Goal: Communication & Community: Answer question/provide support

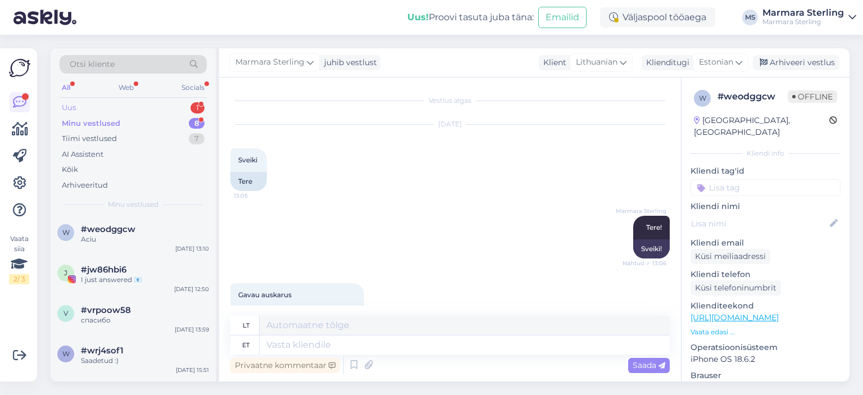
scroll to position [393, 0]
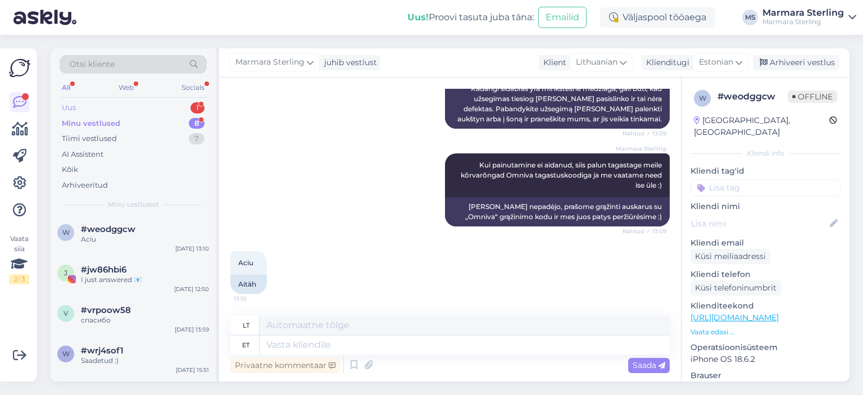
click at [164, 103] on div "Uus 1" at bounding box center [133, 108] width 147 height 16
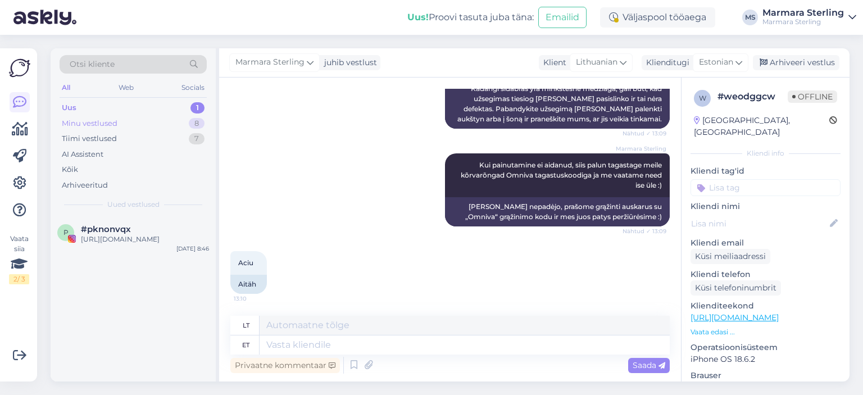
click at [169, 116] on div "Minu vestlused 8" at bounding box center [133, 124] width 147 height 16
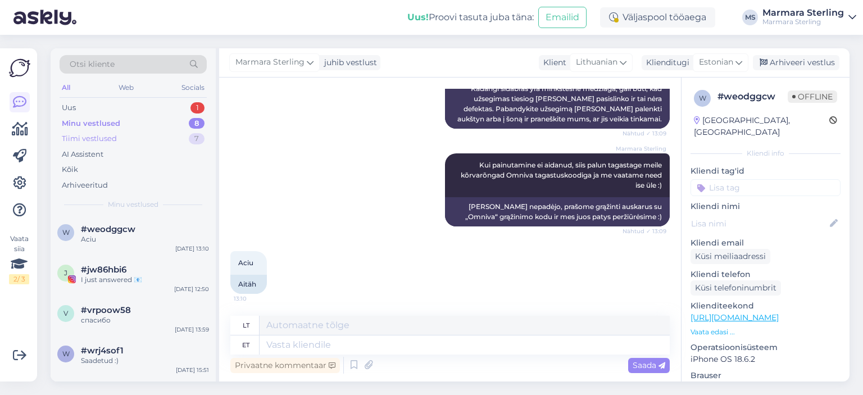
click at [149, 131] on div "Tiimi vestlused 7" at bounding box center [133, 139] width 147 height 16
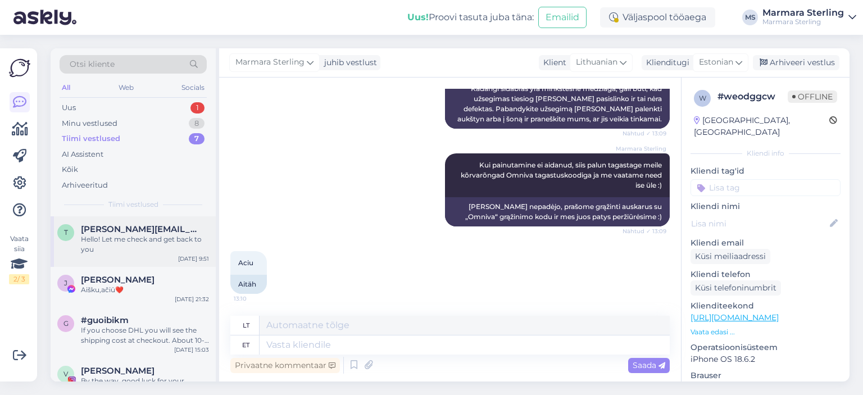
click at [168, 241] on div "Hello! Let me check and get back to you" at bounding box center [145, 244] width 128 height 20
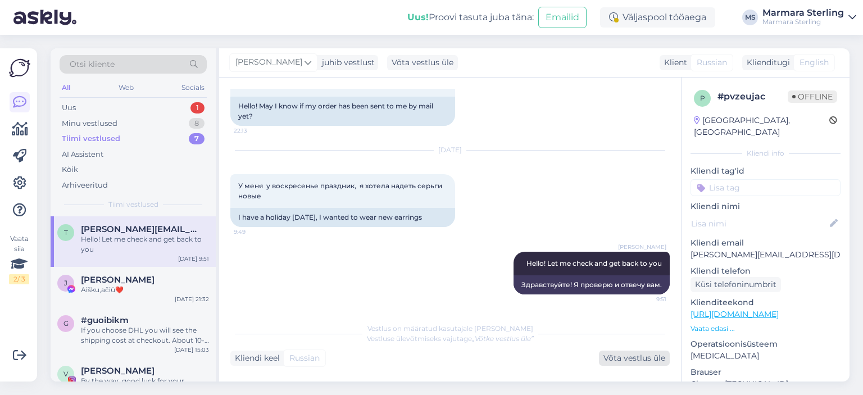
click at [639, 357] on div "Võta vestlus üle" at bounding box center [634, 358] width 71 height 15
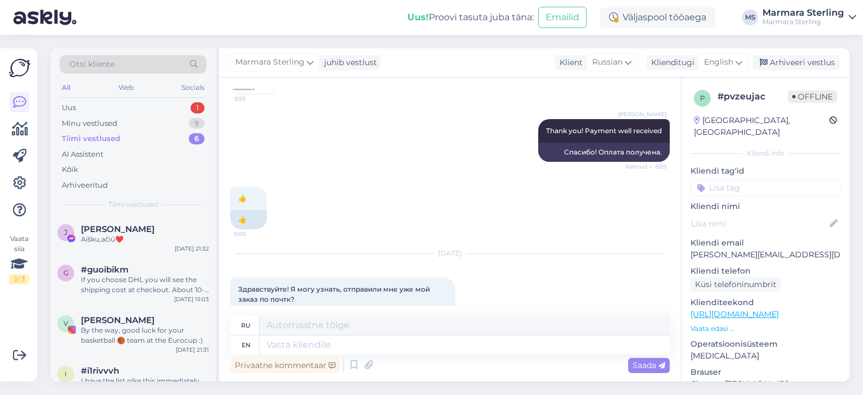
scroll to position [811, 0]
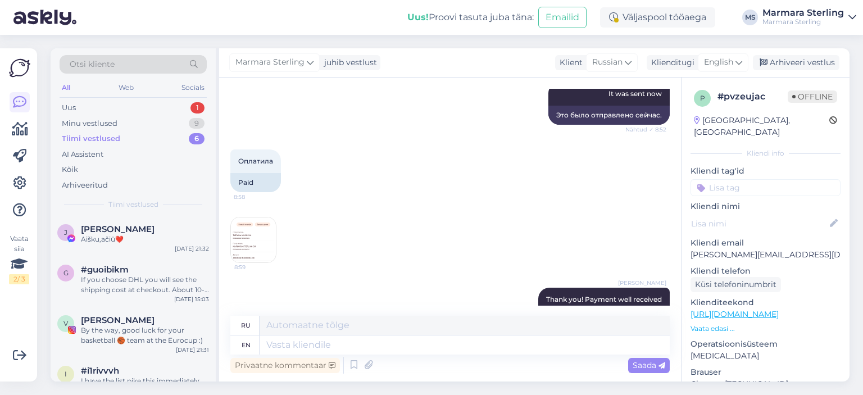
click at [255, 242] on img at bounding box center [253, 239] width 45 height 45
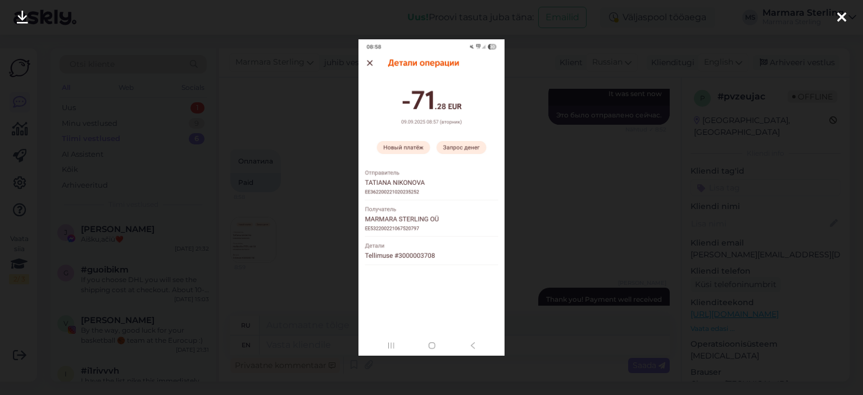
click at [844, 16] on icon at bounding box center [841, 18] width 9 height 15
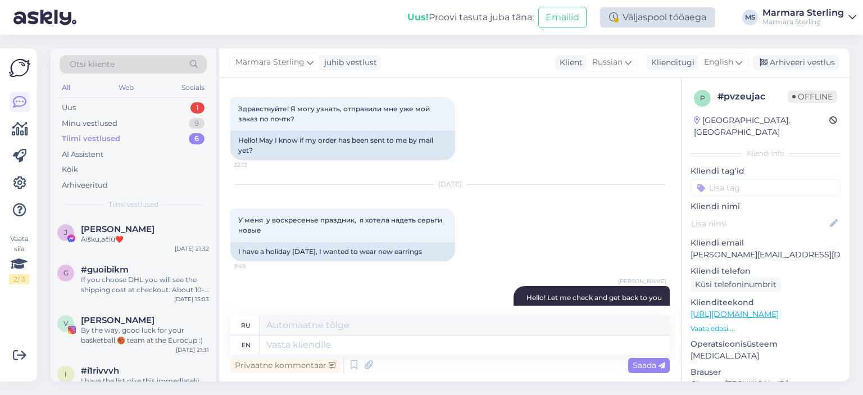
scroll to position [1205, 0]
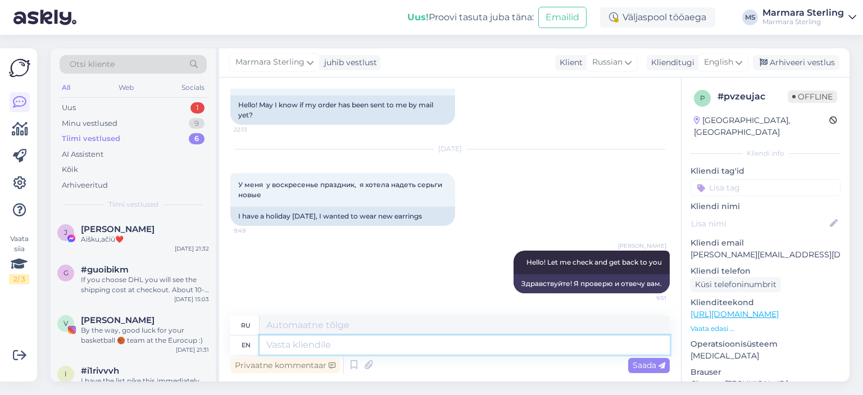
click at [306, 347] on textarea at bounding box center [465, 344] width 410 height 19
type textarea "Teie pa"
type textarea "Тейе"
type textarea "Teie pakk"
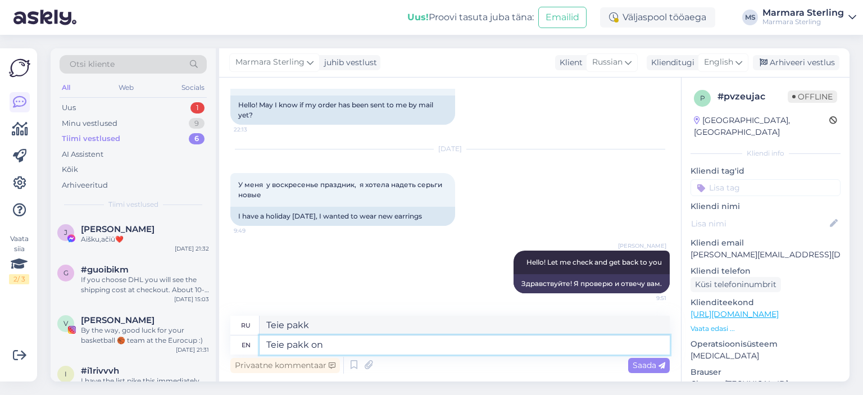
type textarea "Teie pakk on"
type textarea "Teie pakk"
type textarea "Teie pakk läks e"
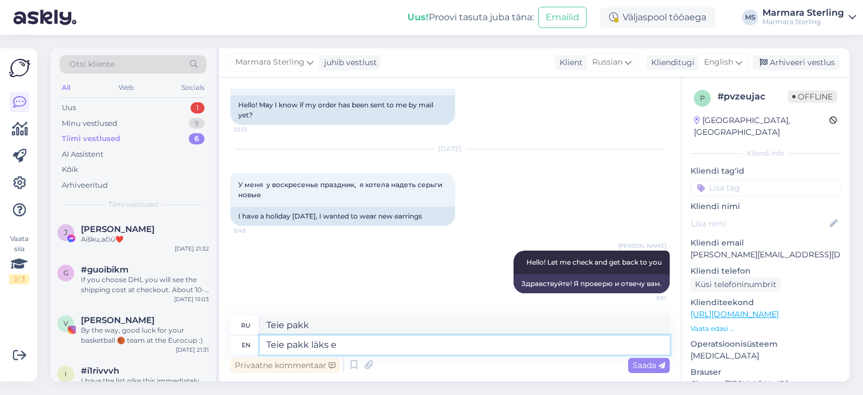
type textarea "Teie pakk läks"
type textarea "Teie pakk läks eile te"
type textarea "Teie pakk läks eile"
type textarea "Teie pakk läks eile [PERSON_NAME]"
type textarea "Teie pakk läks [PERSON_NAME]"
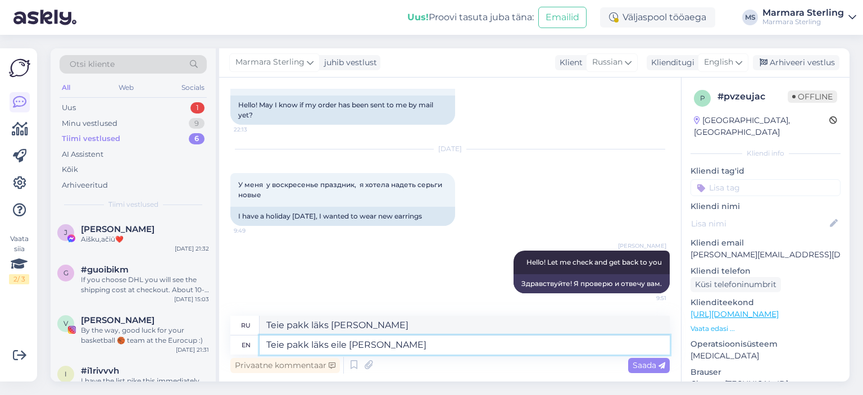
type textarea "Teie pakk läks eile [PERSON_NAME]"
type textarea "Teie pakk läks eile [PERSON_NAME] peaks j"
type textarea "Teie pakk läks Eile [PERSON_NAME] Peaks"
type textarea "Teie pakk läks eile [PERSON_NAME] peaks jõudma k"
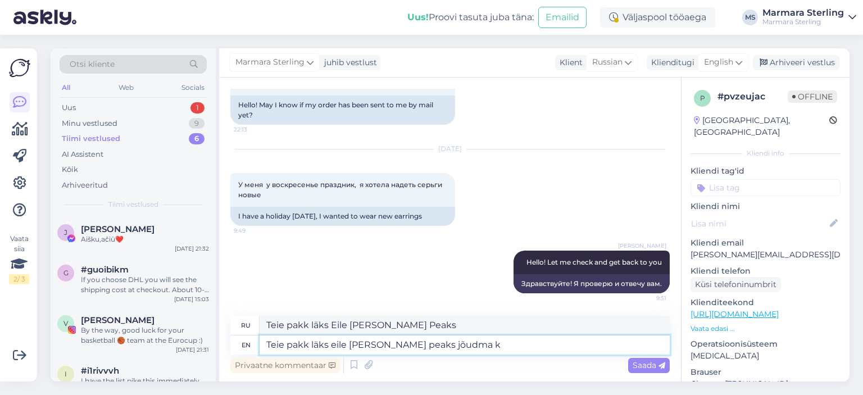
type textarea "Teie pakk läks [PERSON_NAME] japeaks jõudma"
type textarea "Teie pakk läks eile [PERSON_NAME] peaks jõudma kas t"
type textarea "Teie pakk läks [PERSON_NAME] japeaks jõudma kas"
type textarea "Teie pakk läks eile [PERSON_NAME] peaks jõudma kas [PERSON_NAME]"
type textarea "Teie pakk läks [PERSON_NAME] japeaks jõudma kas [PERSON_NAME]"
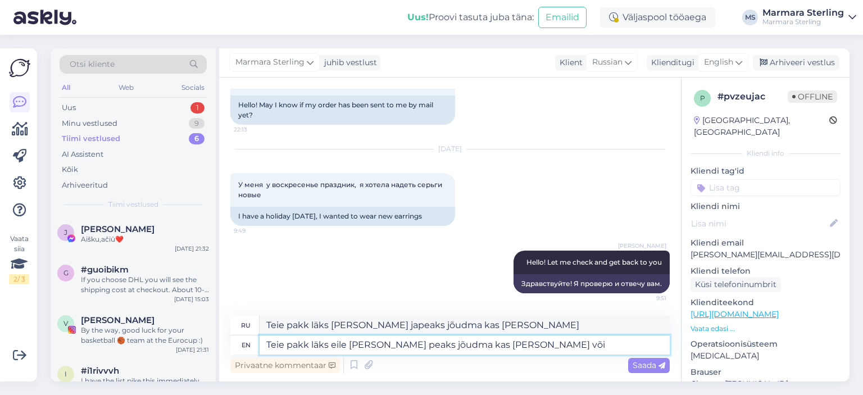
type textarea "Teie pakk läks eile [PERSON_NAME] peaks jõudma kas [PERSON_NAME] või ü"
type textarea "Teie pakk läks [PERSON_NAME] japeaks jõudma kas [PERSON_NAME] või"
type textarea "Teie pakk läks eile [PERSON_NAME] peaks jõudma kas [PERSON_NAME] või ülehomme"
type textarea "Teie pakk läks [PERSON_NAME] japeaks jõudma kas [PERSON_NAME] või ülehomme"
type textarea "Teie pakk läks eile [PERSON_NAME] peaks jõudma kas [PERSON_NAME] või ülehomme :)"
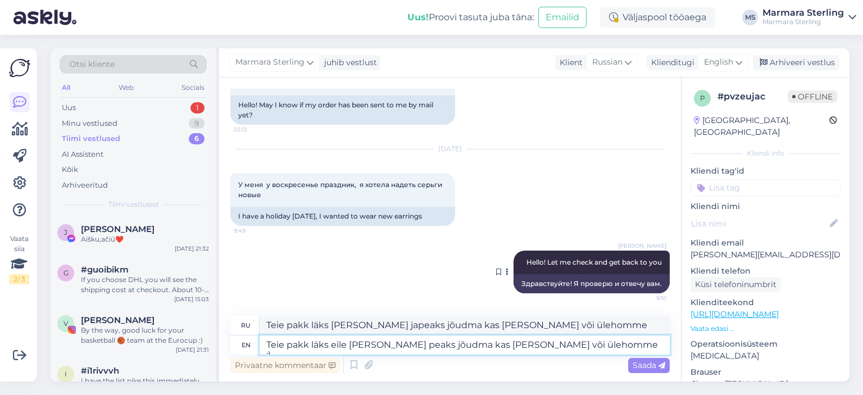
type textarea "Teie pakk läks [PERSON_NAME] japeaks jõudma kas [PERSON_NAME] või ülehomme :)"
drag, startPoint x: 575, startPoint y: 348, endPoint x: 385, endPoint y: 357, distance: 190.1
click at [385, 357] on div "ru Teie pakk läks [PERSON_NAME] japeaks jõudma kas [PERSON_NAME] või ülehomme :…" at bounding box center [449, 346] width 439 height 60
type textarea "Teie pakk läks eile [PERSON_NAME]"
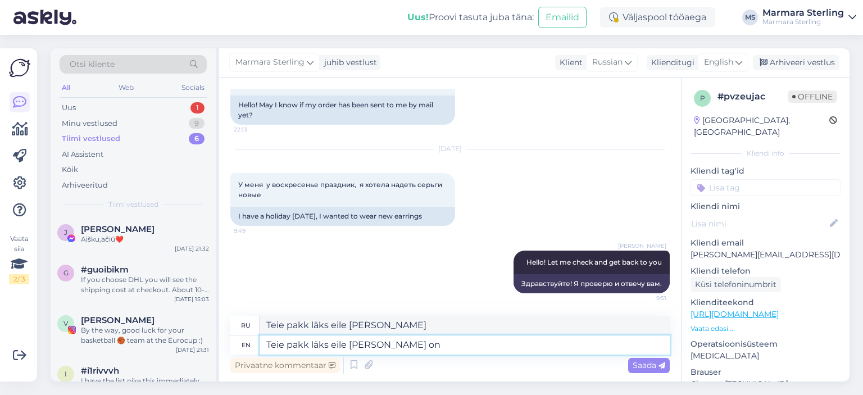
type textarea "Teie pakk läks eile [PERSON_NAME] on h"
type textarea "Teie pakk läks eile [PERSON_NAME] on"
type textarea "Teie pakk läks eile [PERSON_NAME]"
type textarea "Teie pakk läks [PERSON_NAME]"
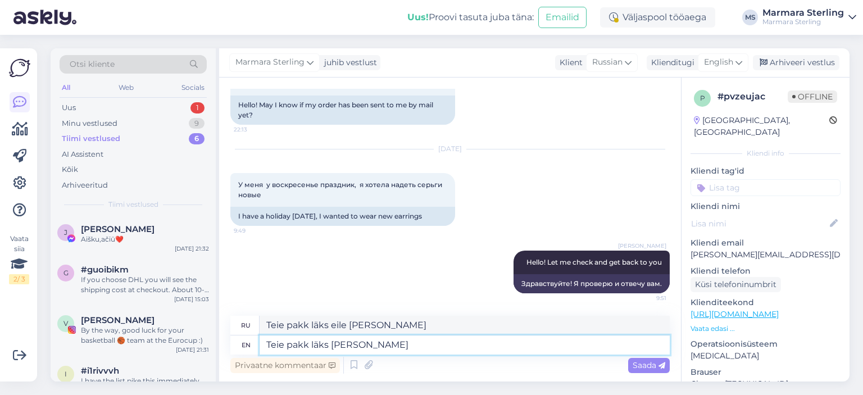
type textarea "Teie pakk läks [PERSON_NAME]"
type textarea "Teie pakk läks [PERSON_NAME] ning s"
type textarea "Teie pakk läks [PERSON_NAME] ning"
type textarea "Teie pakk läks [PERSON_NAME] ning see"
type textarea "Teie pakk läks [PERSON_NAME] ningsee"
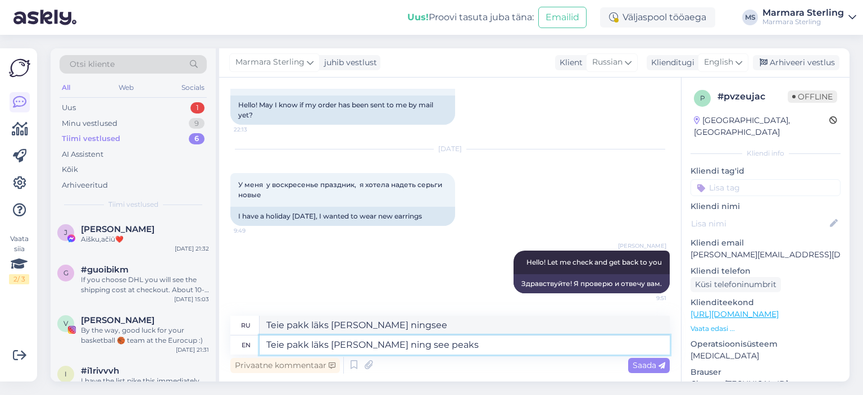
type textarea "Teie pakk läks [PERSON_NAME] ning see peaks"
type textarea "Teie pakk läks [PERSON_NAME] ning увидеть вершины"
type textarea "Teie pakk läks [PERSON_NAME] ning see peaks jõ"
type textarea "Teie pakk läks [PERSON_NAME] ning увидеть пики j"
type textarea "Teie pakk läks [PERSON_NAME] ning see peaks jõudma t"
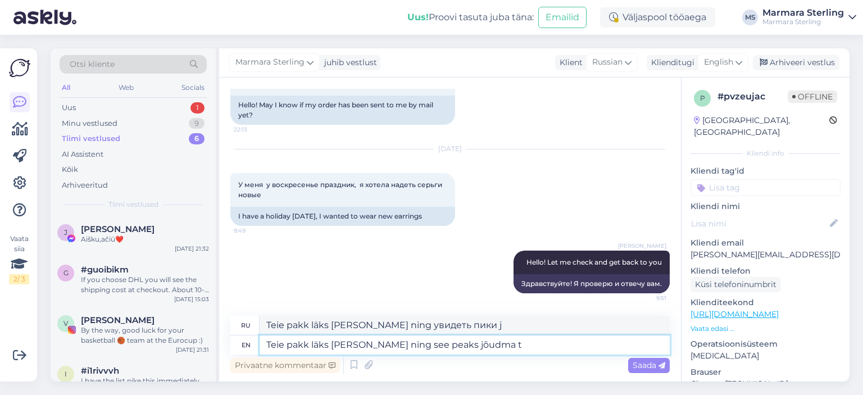
type textarea "Teie pakk läks [PERSON_NAME] ning увидеть вершины йыудма"
type textarea "Teie pakk läks [PERSON_NAME] ning see peaks jõudma t'n"
type textarea "Teie pakk läks [PERSON_NAME] ning увидеть вершины jõudma t'na"
type textarea "Teie pakk läks [PERSON_NAME] ning see peaks jõudma [PERSON_NAME] v"
type textarea "Teie pakk läks [PERSON_NAME] ning увидеть вершины jõudma [PERSON_NAME]"
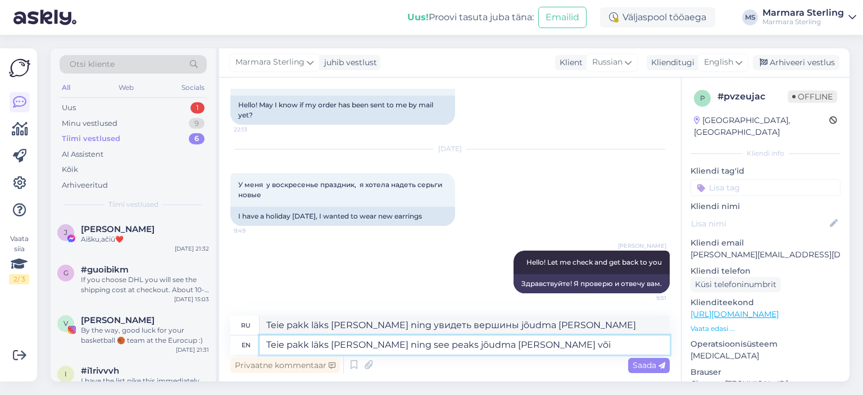
type textarea "Teie pakk läks [PERSON_NAME] ning see peaks jõudma [PERSON_NAME] või ü"
type textarea "[PERSON_NAME] pakk [PERSON_NAME] [PERSON_NAME] ning увидеть вершины jõudma [PER…"
type textarea "Teie pakk läks [PERSON_NAME] ning see peaks jõudma [PERSON_NAME] või ülehomme."
type textarea "Teie pakk läks [PERSON_NAME] ning увидеть вершины jõudma [PERSON_NAME] või üleh…"
type textarea "Teie pakk läks [PERSON_NAME] ning see peaks jõudma [PERSON_NAME] või ülehomme. …"
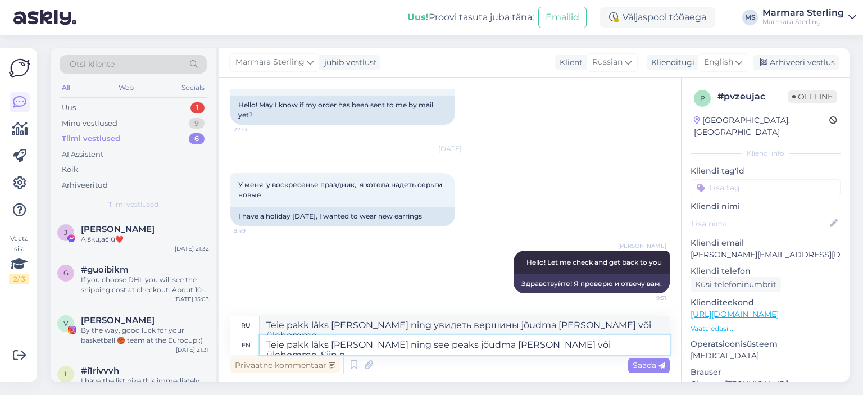
type textarea "Teie pakk läks [PERSON_NAME] ning увидеть вершины jõudma [PERSON_NAME] või üleh…"
type textarea "Teie pakk läks [PERSON_NAME] ning see peaks jõudma [PERSON_NAME] või ülehomme. …"
type textarea "Teie pakk läks [PERSON_NAME] ning увидеть вершины jõudma [PERSON_NAME] või üleh…"
type textarea "Teie pakk läks [PERSON_NAME] ning see peaks jõudma [PERSON_NAME] või ülehomme. …"
type textarea "Teie pakk läks [PERSON_NAME] ning увидеть вершины jõudma [PERSON_NAME] või üleh…"
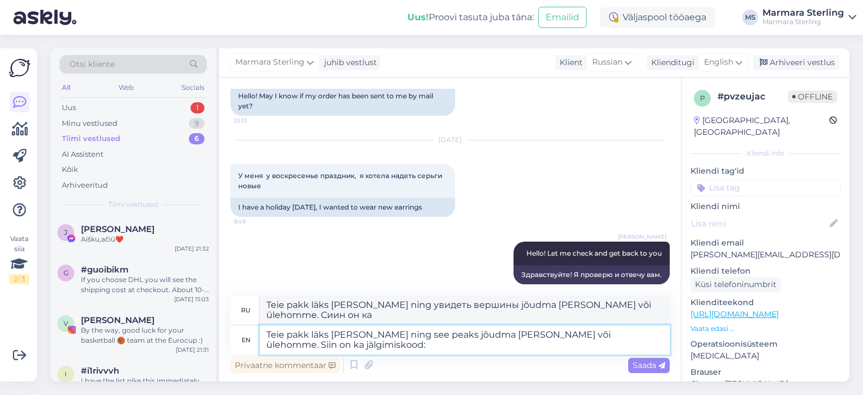
type textarea "Teie pakk läks [PERSON_NAME] ning see peaks jõudma [PERSON_NAME] või ülehomme. …"
type textarea "Teie pakk läks [PERSON_NAME] ning увидеть вершины jõudma [PERSON_NAME] või üleh…"
paste textarea "CC843705579EE"
type textarea "Teie pakk läks [PERSON_NAME] ning see peaks jõudma [PERSON_NAME] või ülehomme. …"
type textarea "Teie pakk läks [PERSON_NAME] ning увидеть вершины jõudma [PERSON_NAME] või üleh…"
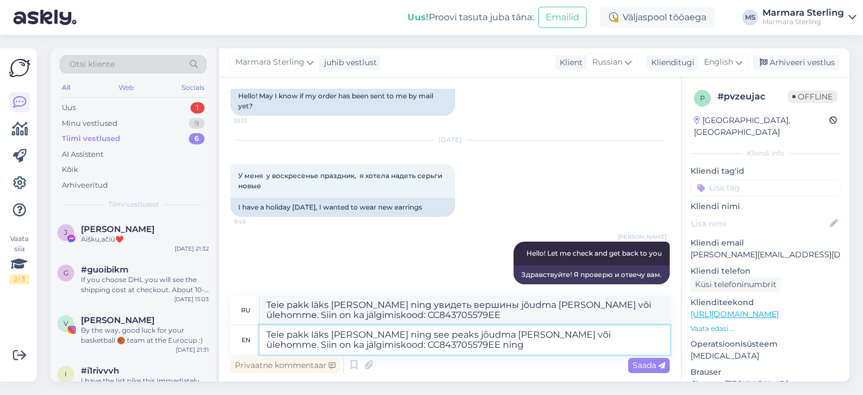
type textarea "Teie pakk läks [PERSON_NAME] ning see peaks jõudma [PERSON_NAME] või ülehomme. …"
type textarea "Teie pakk läks [PERSON_NAME] ning увидеть вершины jõudma [PERSON_NAME] või üleh…"
type textarea "Teie pakk läks [PERSON_NAME] ning see peaks jõudma [PERSON_NAME] või ülehomme. …"
type textarea "Teie pakk läks [PERSON_NAME] ning увидеть вершины jõudma [PERSON_NAME] või üleh…"
type textarea "Teie pakk läks [PERSON_NAME] ning see peaks jõudma [PERSON_NAME] või ülehomme. …"
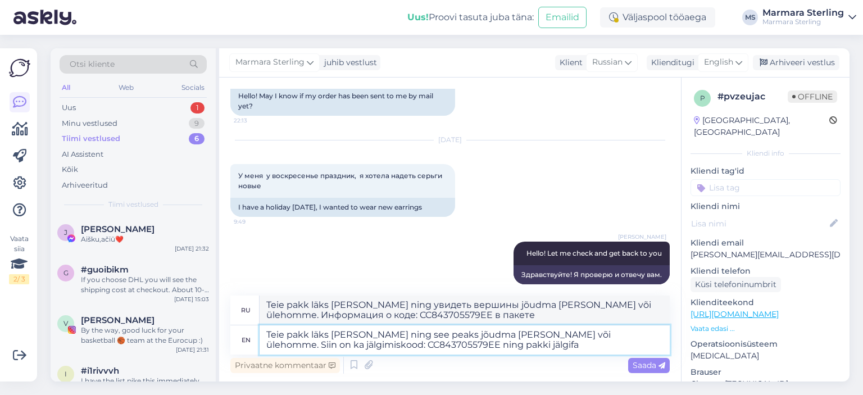
type textarea "Teie pakk läks [PERSON_NAME] ning увидеть вершины jõudma [PERSON_NAME] või üleh…"
type textarea "Teie pakk läks [PERSON_NAME] ning see peaks jõudma [PERSON_NAME] või ülehomme. …"
type textarea "Teie pakk läks [PERSON_NAME] ning увидеть вершины jõudma [PERSON_NAME] või üleh…"
type textarea "Teie pakk läks [PERSON_NAME] ning see peaks jõudma [PERSON_NAME] või ülehomme. …"
type textarea "Teie pakk läks [PERSON_NAME] ning увидеть вершины jõudma [PERSON_NAME] või üleh…"
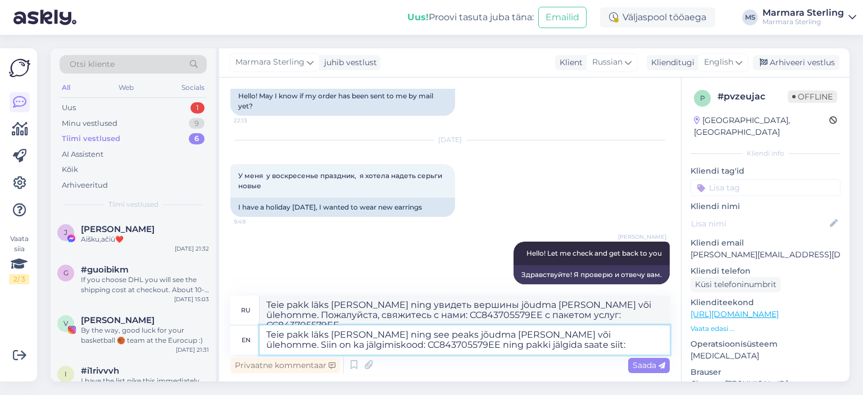
type textarea "Teie pakk läks [PERSON_NAME] ning see peaks jõudma [PERSON_NAME] või ülehomme. …"
type textarea "Teie pakk läks [PERSON_NAME] ning увидеть вершины jõudma [PERSON_NAME] või üleh…"
paste textarea "[URL][DOMAIN_NAME]"
type textarea "Teie pakk läks [PERSON_NAME] ning see peaks jõudma [PERSON_NAME] või ülehomme. …"
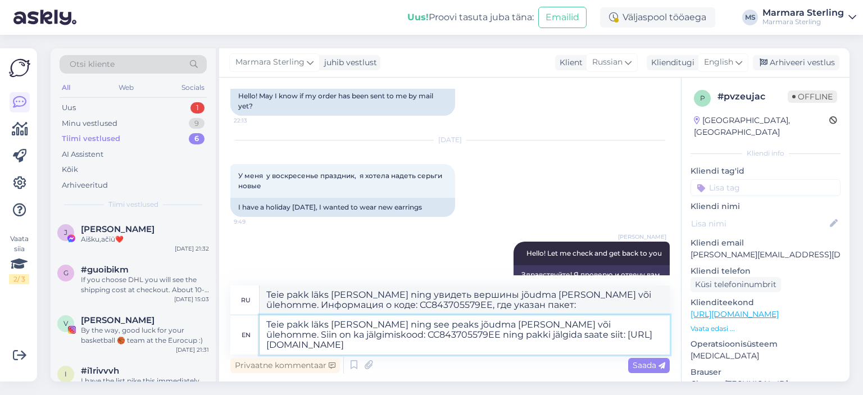
type textarea "Teie pakk läks [PERSON_NAME] ning увидеть вершины jõudma [PERSON_NAME] või üleh…"
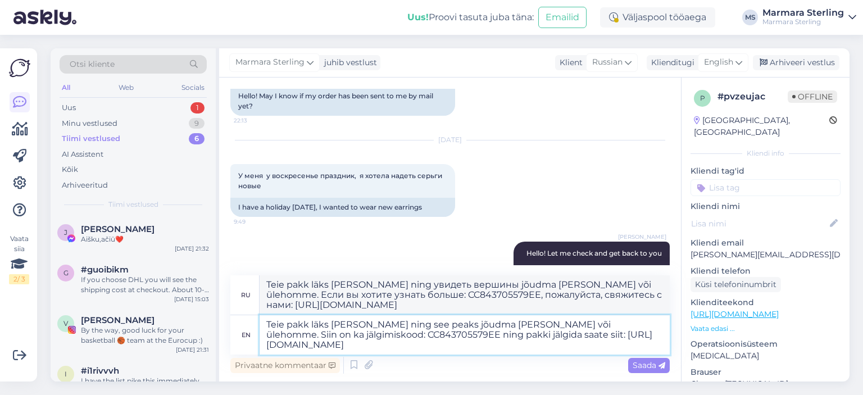
scroll to position [1245, 0]
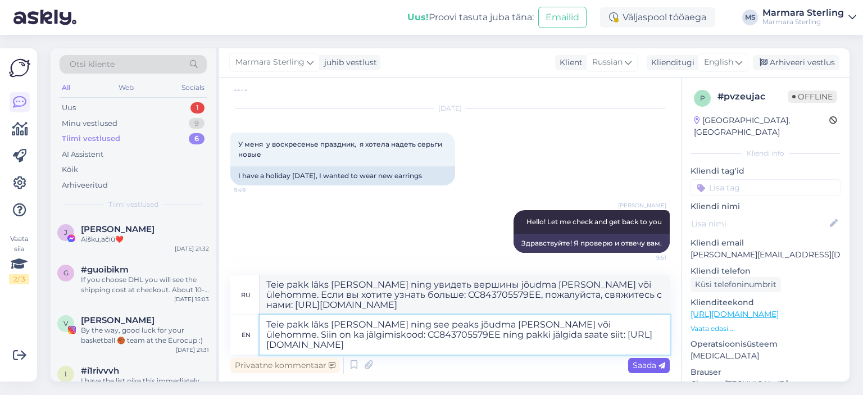
type textarea "Teie pakk läks [PERSON_NAME] ning see peaks jõudma [PERSON_NAME] või ülehomme. …"
click at [658, 366] on span "Saada" at bounding box center [649, 365] width 33 height 10
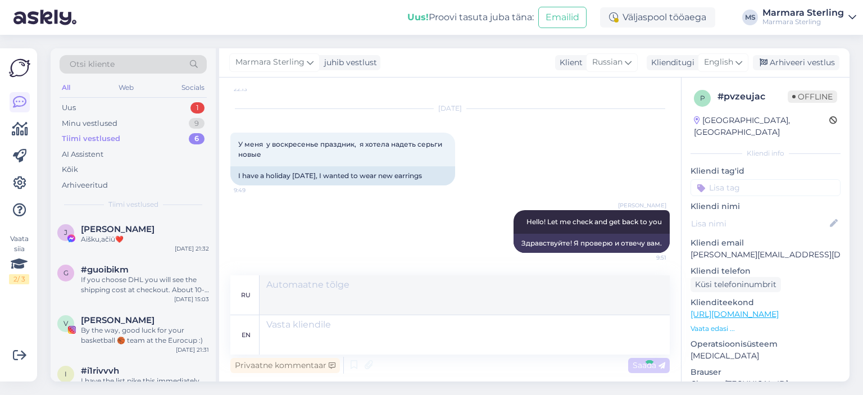
scroll to position [1323, 0]
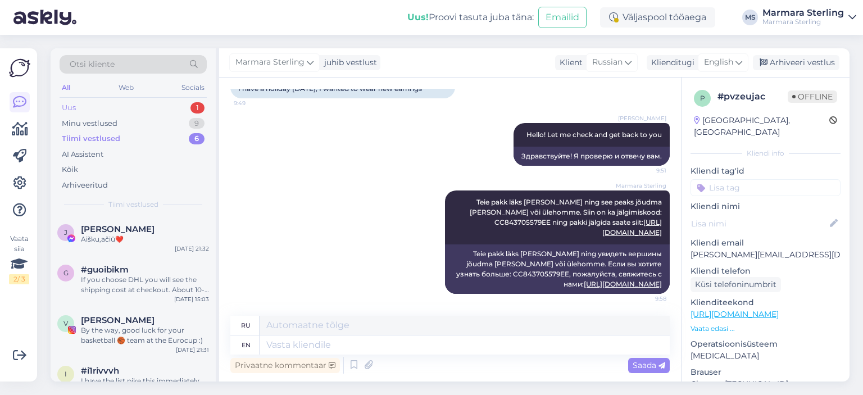
click at [178, 101] on div "Uus 1" at bounding box center [133, 108] width 147 height 16
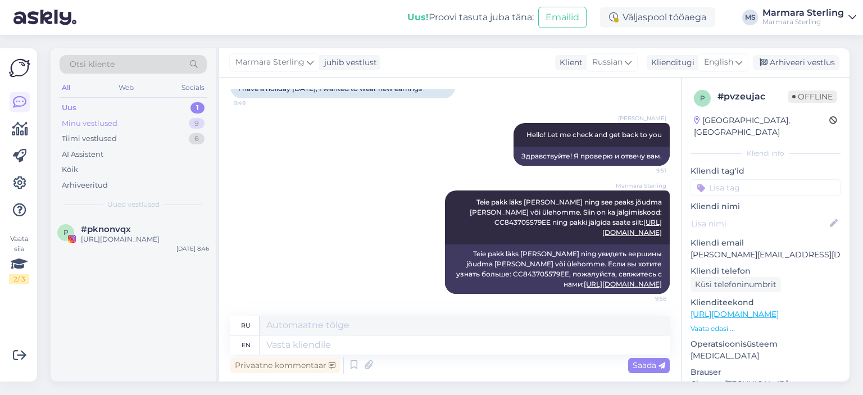
click at [167, 119] on div "Minu vestlused 9" at bounding box center [133, 124] width 147 height 16
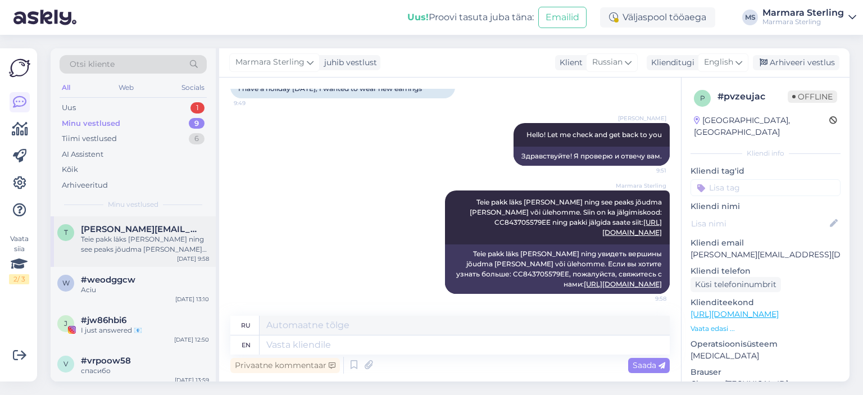
click at [165, 229] on span "[PERSON_NAME][EMAIL_ADDRESS][DOMAIN_NAME]" at bounding box center [139, 229] width 117 height 10
click at [711, 65] on span "English" at bounding box center [718, 62] width 29 height 12
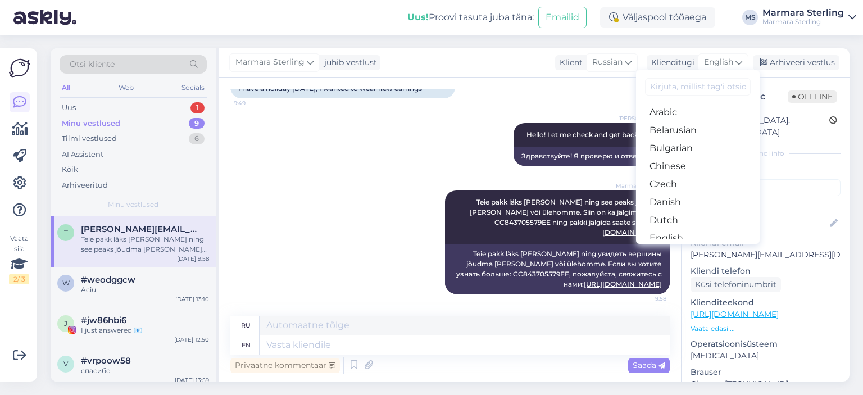
click at [680, 247] on link "Estonian" at bounding box center [698, 256] width 124 height 18
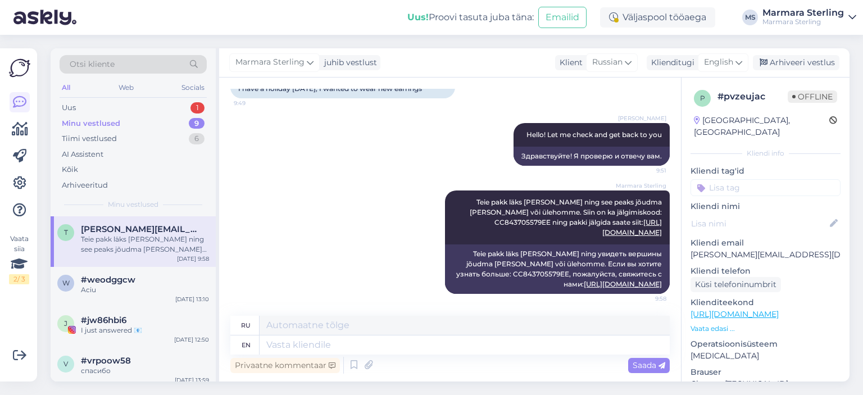
scroll to position [1333, 0]
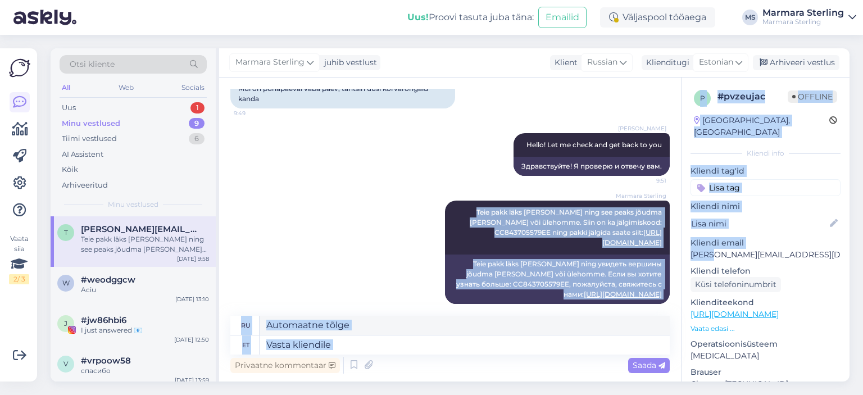
drag, startPoint x: 464, startPoint y: 207, endPoint x: 698, endPoint y: 234, distance: 236.4
click at [698, 234] on div "Vestlus algas [DATE] Здравствуйте! Сделала заказ на сайте, а не успела оплатить…" at bounding box center [534, 230] width 630 height 304
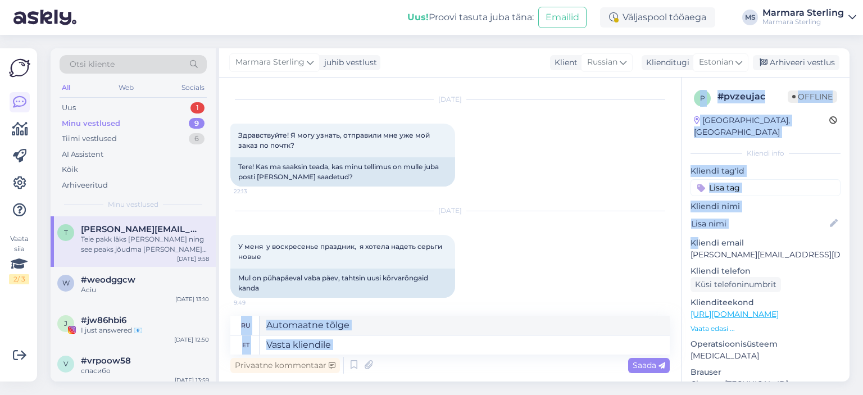
scroll to position [1333, 0]
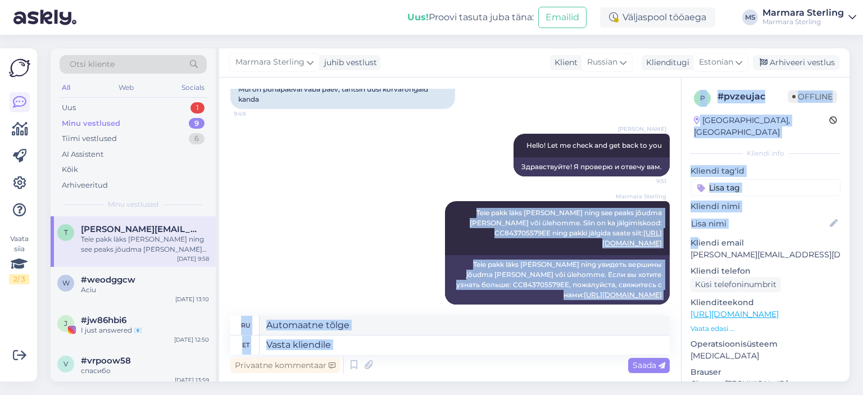
click at [369, 212] on div "Marmara [PERSON_NAME] pakk [PERSON_NAME] [PERSON_NAME] ning see peaks jõudma [P…" at bounding box center [449, 253] width 439 height 128
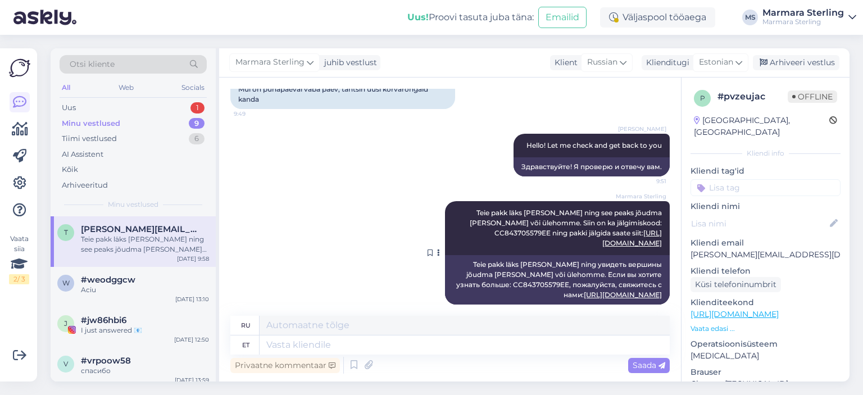
click at [437, 249] on icon at bounding box center [438, 252] width 3 height 7
click at [456, 206] on div "Marmara [PERSON_NAME] pakk [PERSON_NAME] [PERSON_NAME] ning see peaks jõudma [P…" at bounding box center [557, 228] width 225 height 54
click at [435, 248] on button at bounding box center [438, 253] width 7 height 10
drag, startPoint x: 459, startPoint y: 214, endPoint x: 653, endPoint y: 235, distance: 195.7
click at [653, 235] on div "Marmara [PERSON_NAME] pakk [PERSON_NAME] [PERSON_NAME] ning see peaks jõudma [P…" at bounding box center [557, 228] width 225 height 54
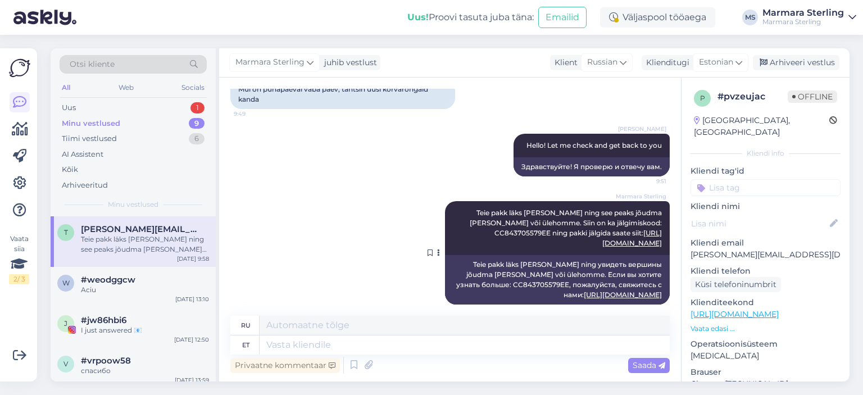
copy span "Teie pakk läks [PERSON_NAME] ning see peaks jõudma [PERSON_NAME] või ülehomme. …"
click at [469, 339] on textarea at bounding box center [465, 344] width 410 height 19
paste textarea "Teie pakk läks [PERSON_NAME] ning see peaks jõudma [PERSON_NAME] või ülehomme. …"
type textarea "Teie pakk läks [PERSON_NAME] ning see peaks jõudma [PERSON_NAME] või ülehomme. …"
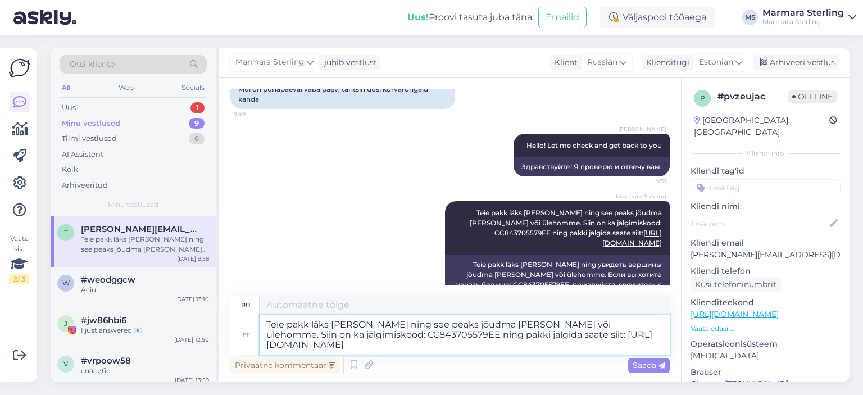
type textarea "Ваша посылка была отправлена ​​вчера и должна прибыть сегодня или послезавтра. …"
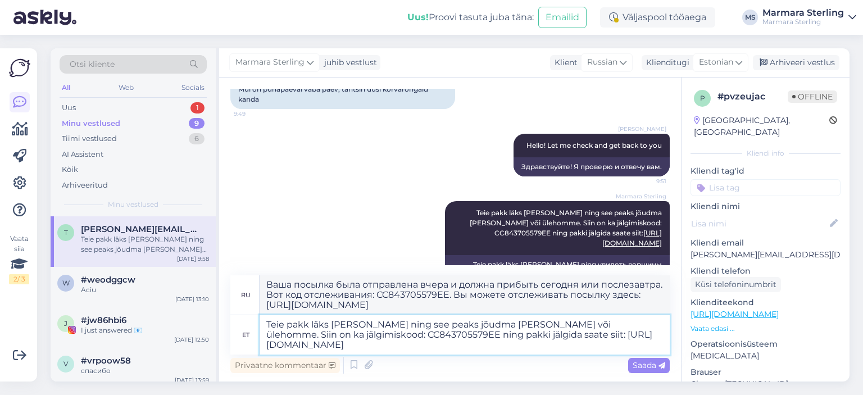
type textarea "Teie pakk läks [PERSON_NAME] ning see peaks jõudma [PERSON_NAME] või ülehomme. …"
click at [648, 369] on span "Saada" at bounding box center [649, 365] width 33 height 10
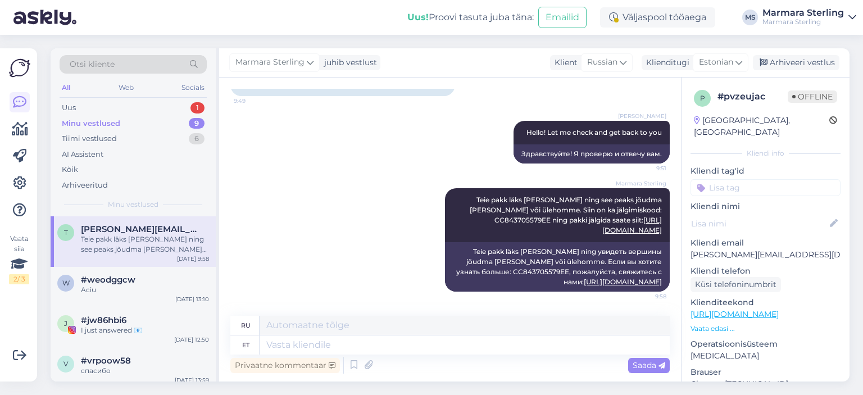
scroll to position [1339, 0]
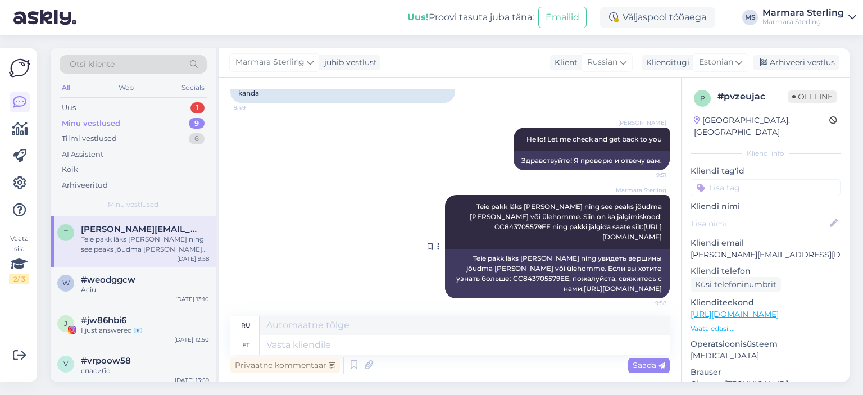
drag, startPoint x: 537, startPoint y: 221, endPoint x: 430, endPoint y: 238, distance: 108.1
click at [435, 242] on button at bounding box center [438, 247] width 7 height 10
click at [414, 197] on div "Marmara [PERSON_NAME] pakk [PERSON_NAME] [PERSON_NAME] ning see peaks jõudma [P…" at bounding box center [449, 247] width 439 height 128
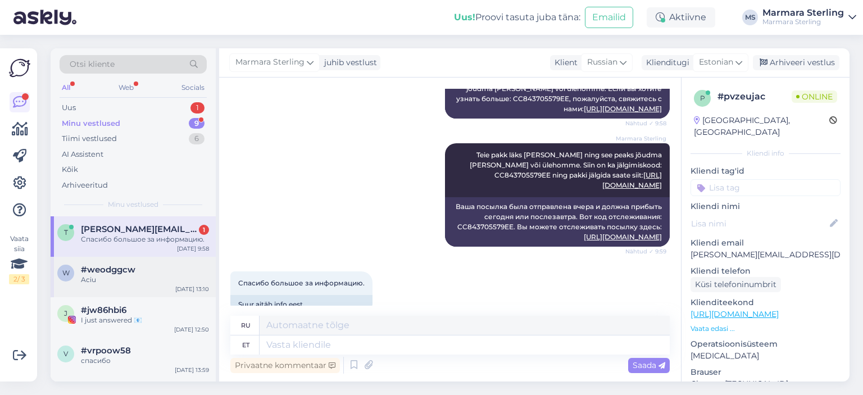
click at [128, 293] on div "w #weodggcw Aciu [DATE] 13:10" at bounding box center [133, 277] width 165 height 40
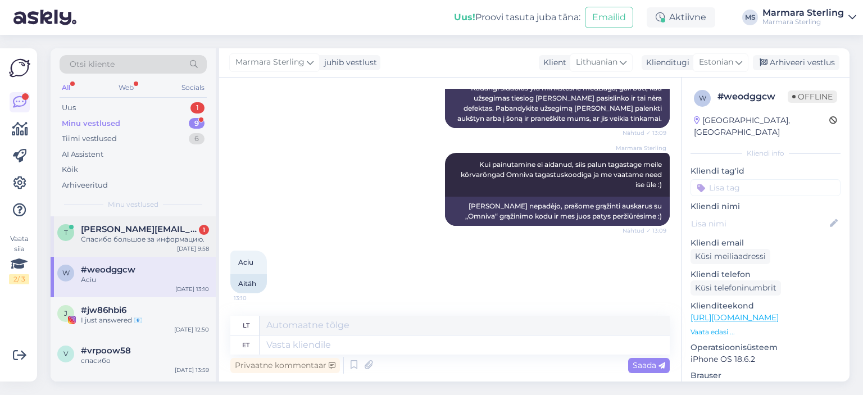
click at [160, 224] on span "[PERSON_NAME][EMAIL_ADDRESS][DOMAIN_NAME]" at bounding box center [139, 229] width 117 height 10
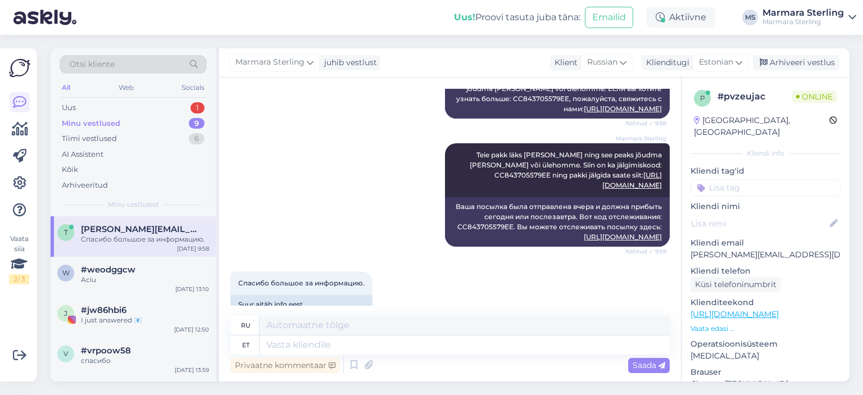
scroll to position [1586, 0]
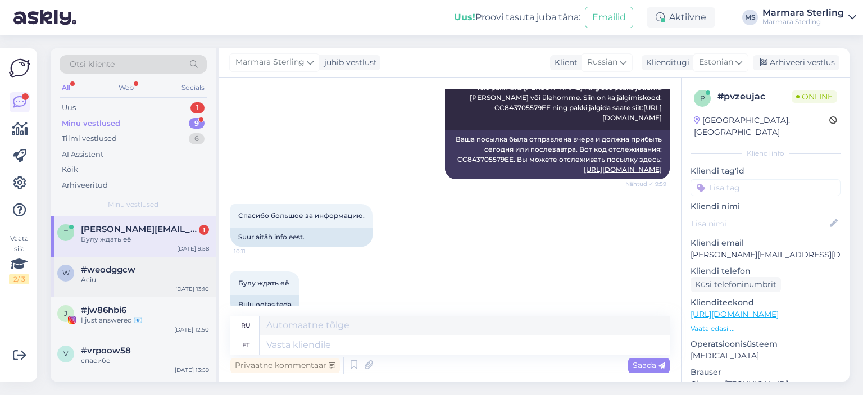
click at [185, 275] on div "Aciu" at bounding box center [145, 280] width 128 height 10
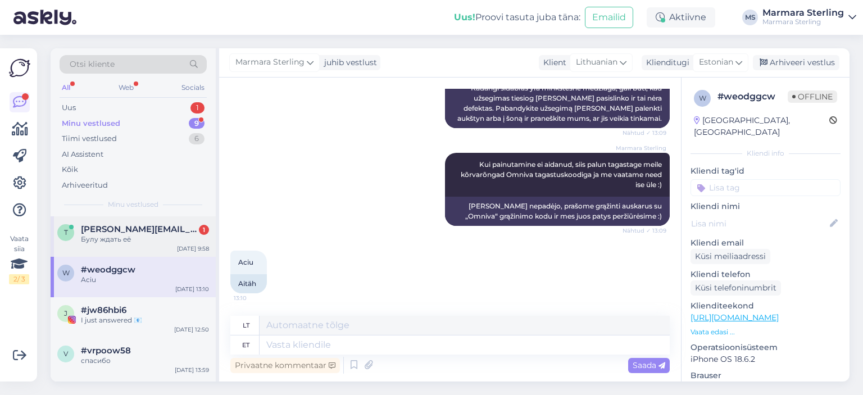
click at [184, 240] on div "Булу ждать её" at bounding box center [145, 239] width 128 height 10
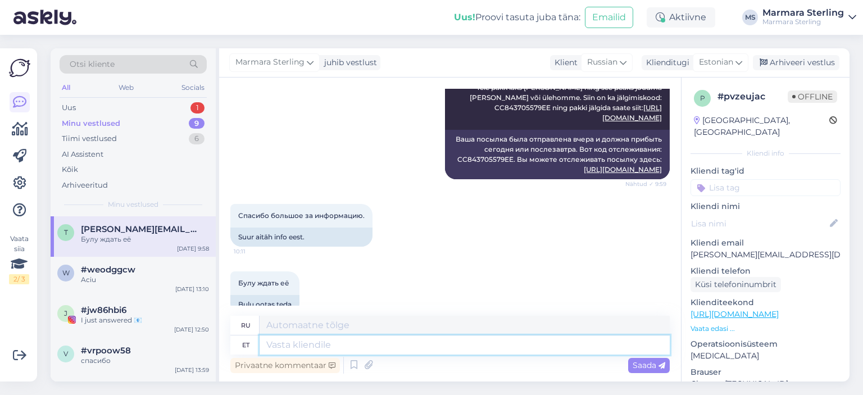
click at [277, 338] on textarea at bounding box center [465, 344] width 410 height 19
type textarea "Palun!"
type textarea "Пожалуйста!"
type textarea "Palun!"
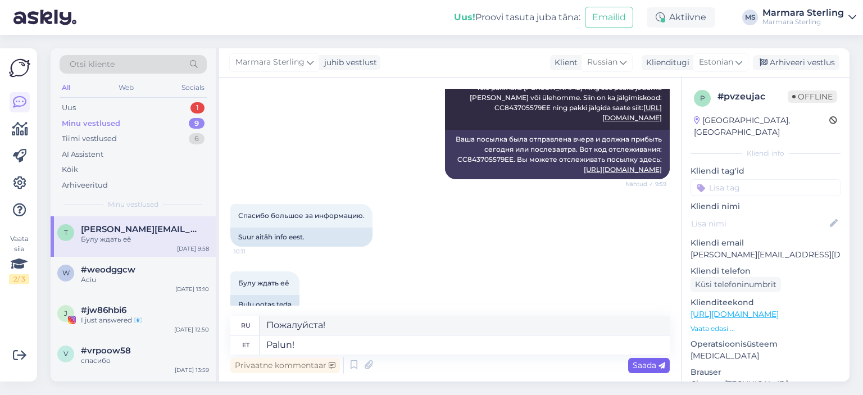
click at [656, 359] on div "Saada" at bounding box center [649, 365] width 42 height 15
